Goal: Information Seeking & Learning: Learn about a topic

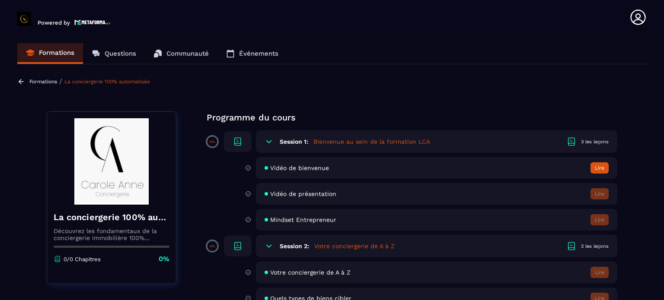
click at [305, 133] on div "Session 1: Bienvenue au sein de la formation LCA 3 les leçons" at bounding box center [436, 142] width 361 height 22
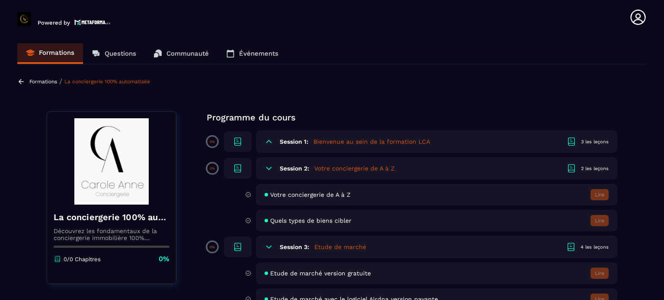
click at [324, 135] on div "Session 1: Bienvenue au sein de la formation LCA 3 les leçons" at bounding box center [436, 142] width 361 height 22
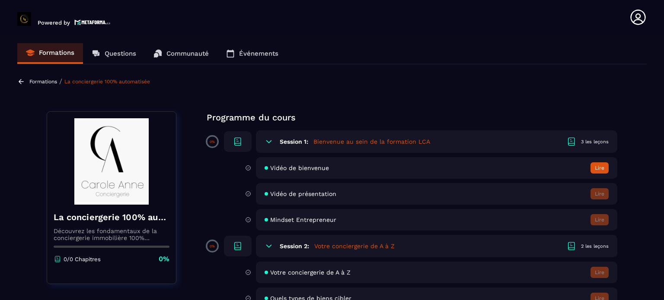
click at [329, 141] on h5 "Bienvenue au sein de la formation LCA" at bounding box center [371, 141] width 117 height 9
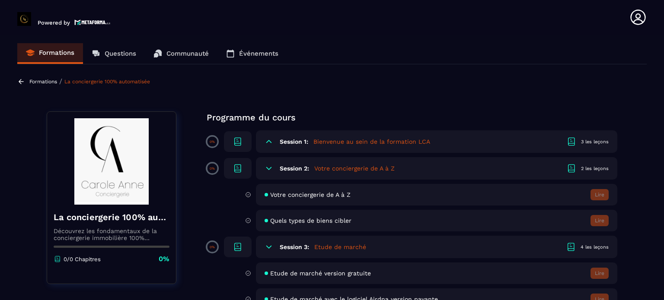
click at [597, 141] on div "3 les leçons" at bounding box center [595, 142] width 28 height 6
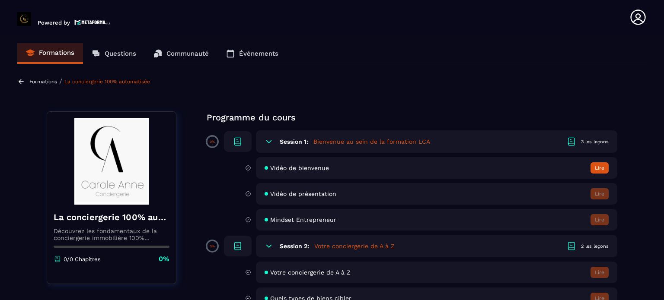
click at [573, 144] on icon at bounding box center [571, 142] width 10 height 10
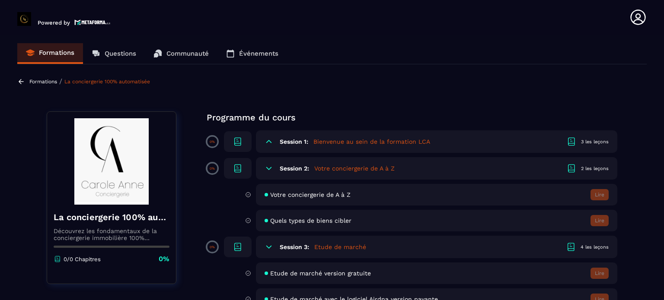
click at [212, 143] on p "0%" at bounding box center [212, 142] width 5 height 4
click at [124, 82] on link "La conciergerie 100% automatisée" at bounding box center [107, 82] width 86 height 6
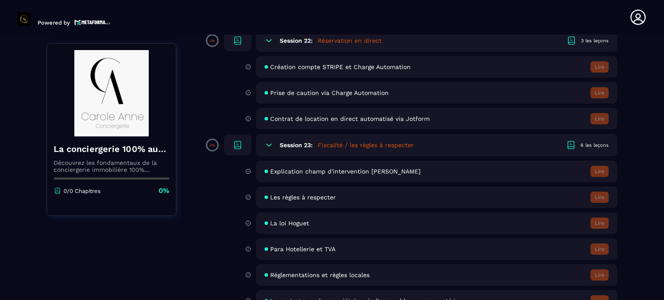
scroll to position [2161, 0]
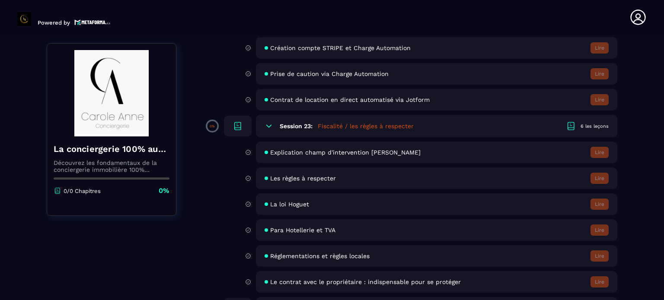
click at [284, 208] on span "La loi Hoguet" at bounding box center [289, 204] width 39 height 7
click at [612, 213] on div "La loi Hoguet Lire" at bounding box center [436, 205] width 361 height 22
click at [299, 208] on span "La loi Hoguet" at bounding box center [289, 204] width 39 height 7
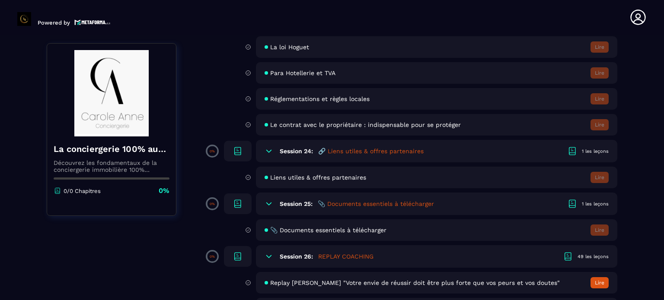
scroll to position [2334, 0]
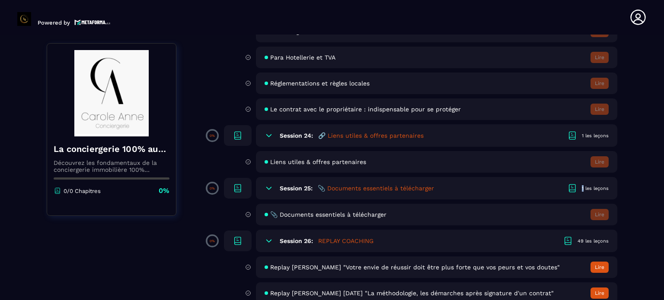
click at [583, 192] on div "1 les leçons" at bounding box center [595, 188] width 27 height 6
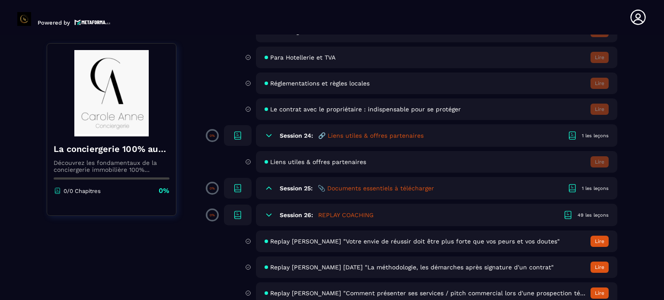
click at [322, 193] on h5 "📎 Documents essentiels à télécharger" at bounding box center [376, 188] width 116 height 9
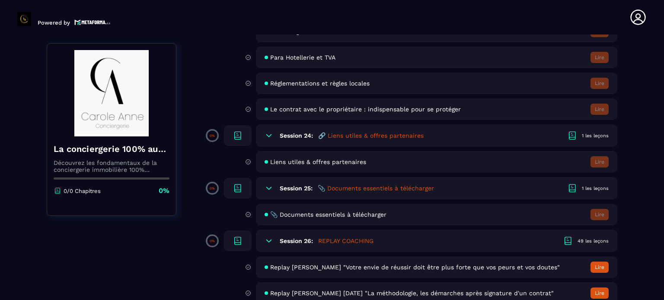
click at [322, 218] on span "📎 Documents essentiels à télécharger" at bounding box center [328, 214] width 116 height 7
click at [275, 218] on span "📎 Documents essentiels à télécharger" at bounding box center [328, 214] width 116 height 7
click at [371, 218] on span "📎 Documents essentiels à télécharger" at bounding box center [328, 214] width 116 height 7
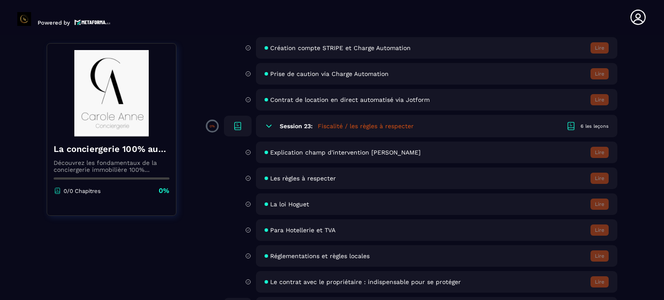
scroll to position [2031, 0]
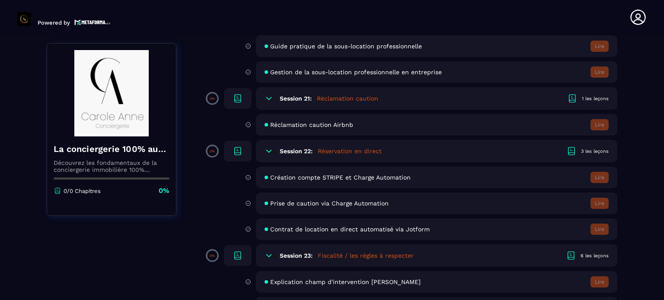
click at [637, 17] on icon at bounding box center [637, 17] width 17 height 17
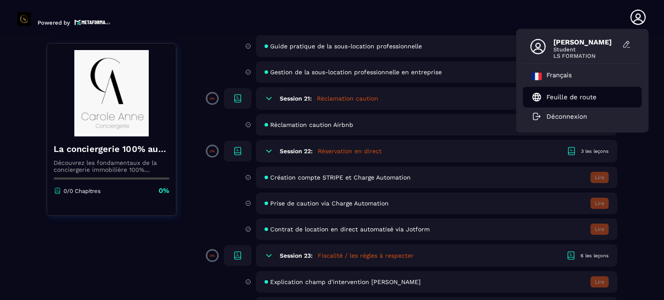
click at [558, 95] on p "Feuille de route" at bounding box center [571, 97] width 50 height 8
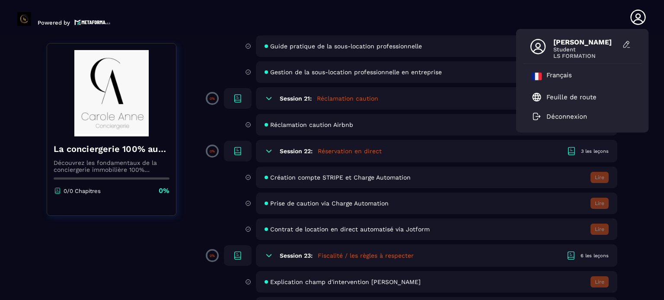
click at [564, 50] on span "Student" at bounding box center [585, 49] width 65 height 6
click at [628, 43] on icon at bounding box center [626, 44] width 9 height 9
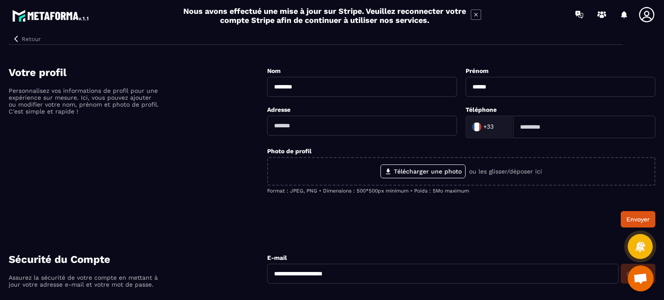
drag, startPoint x: 537, startPoint y: 131, endPoint x: 510, endPoint y: 138, distance: 28.5
click at [537, 131] on input at bounding box center [584, 127] width 142 height 22
type input "**********"
click at [479, 11] on icon at bounding box center [476, 15] width 10 height 10
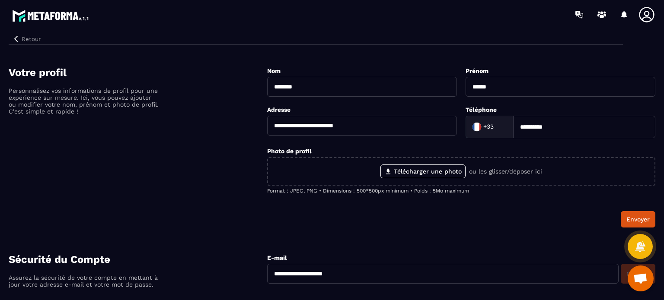
click at [647, 15] on icon at bounding box center [646, 14] width 15 height 15
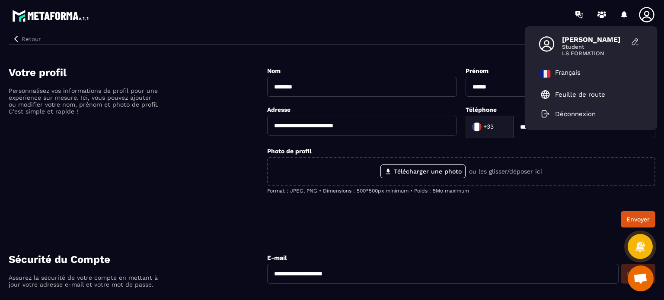
click at [579, 39] on span "[PERSON_NAME]" at bounding box center [594, 39] width 65 height 8
